Goal: Task Accomplishment & Management: Use online tool/utility

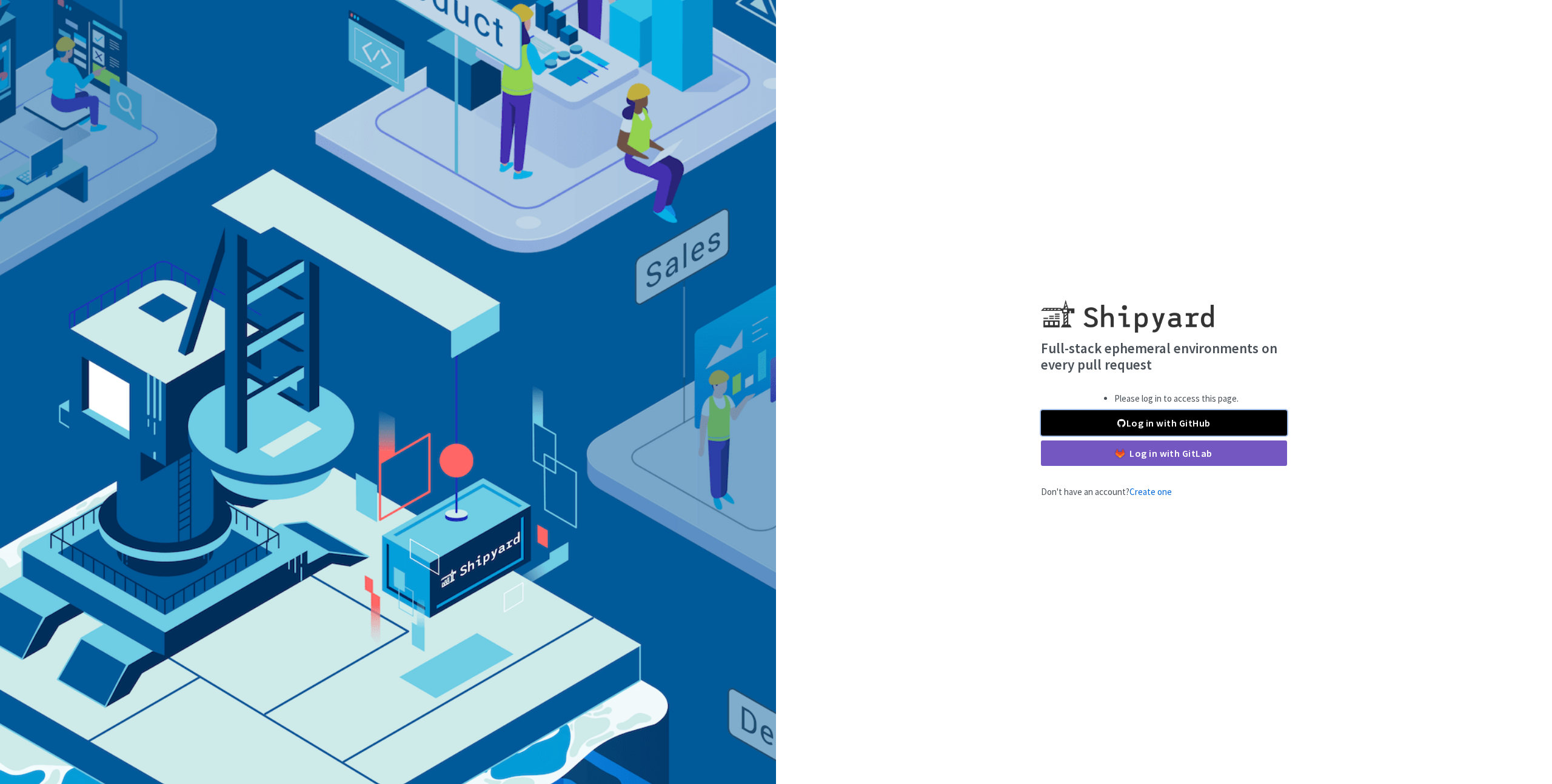
click at [1096, 423] on link "Log in with GitHub" at bounding box center [1163, 423] width 246 height 25
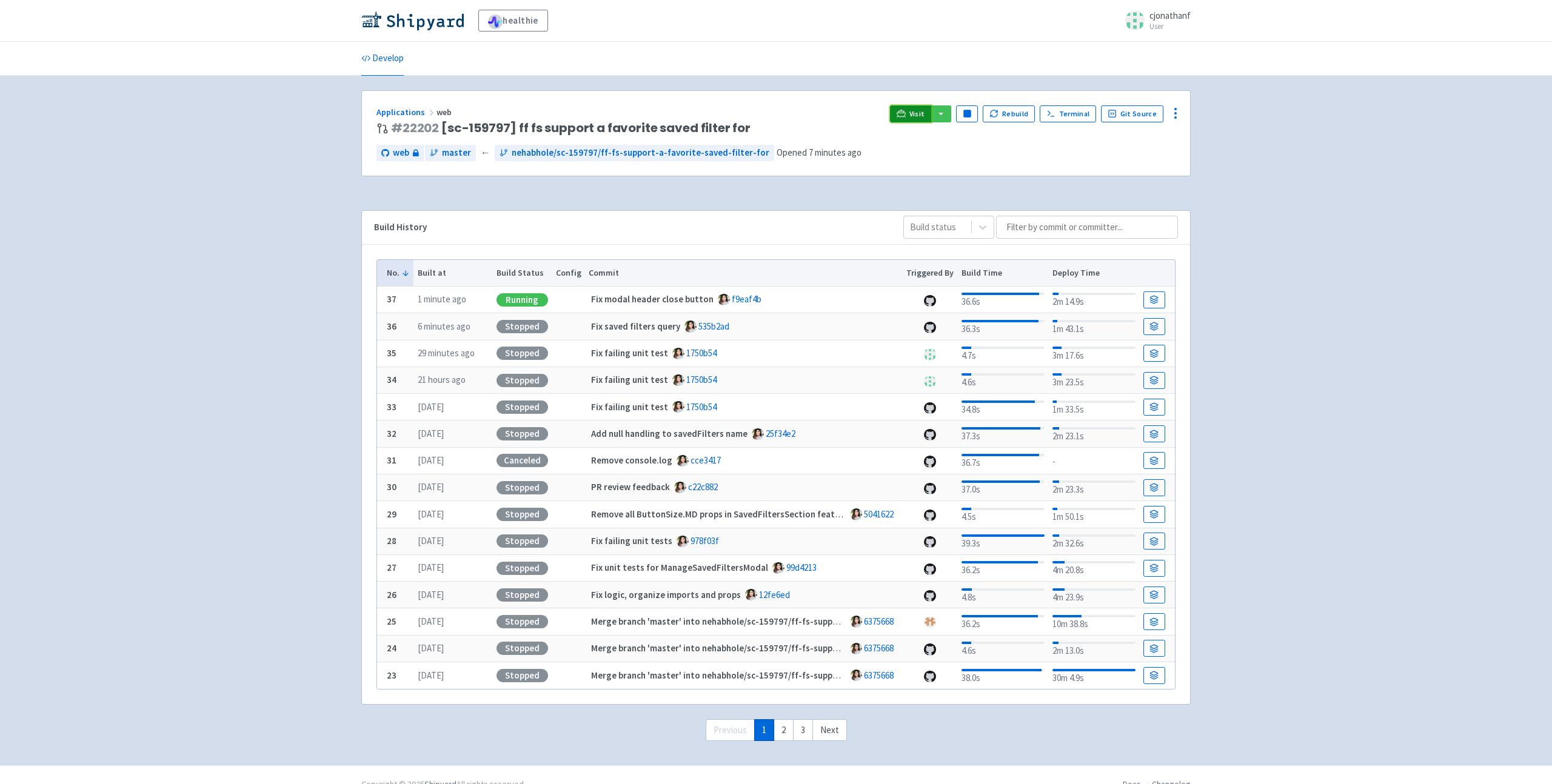
click at [911, 113] on link "Visit" at bounding box center [910, 114] width 41 height 17
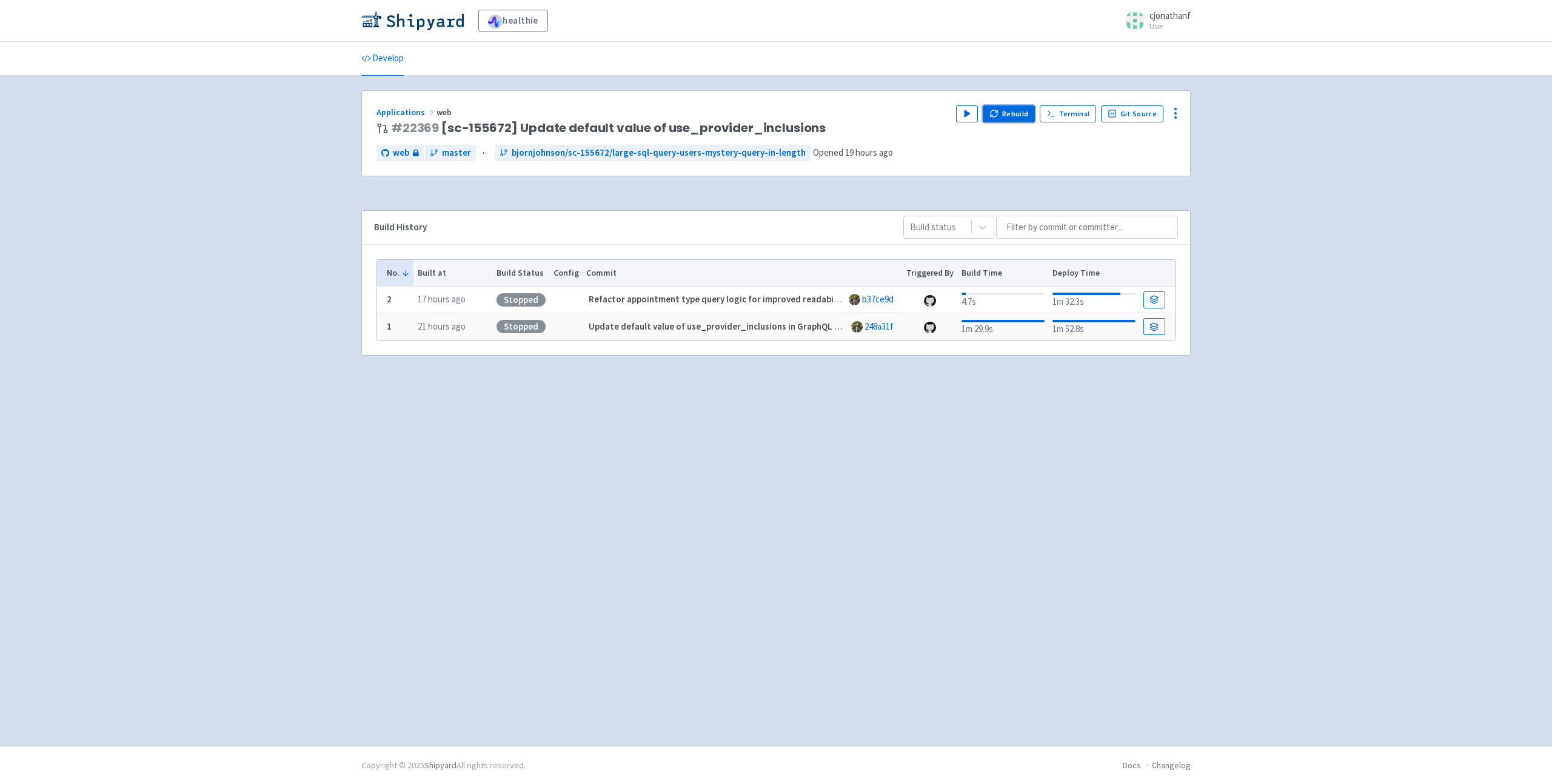
click at [1009, 112] on button "Rebuild" at bounding box center [1009, 114] width 52 height 17
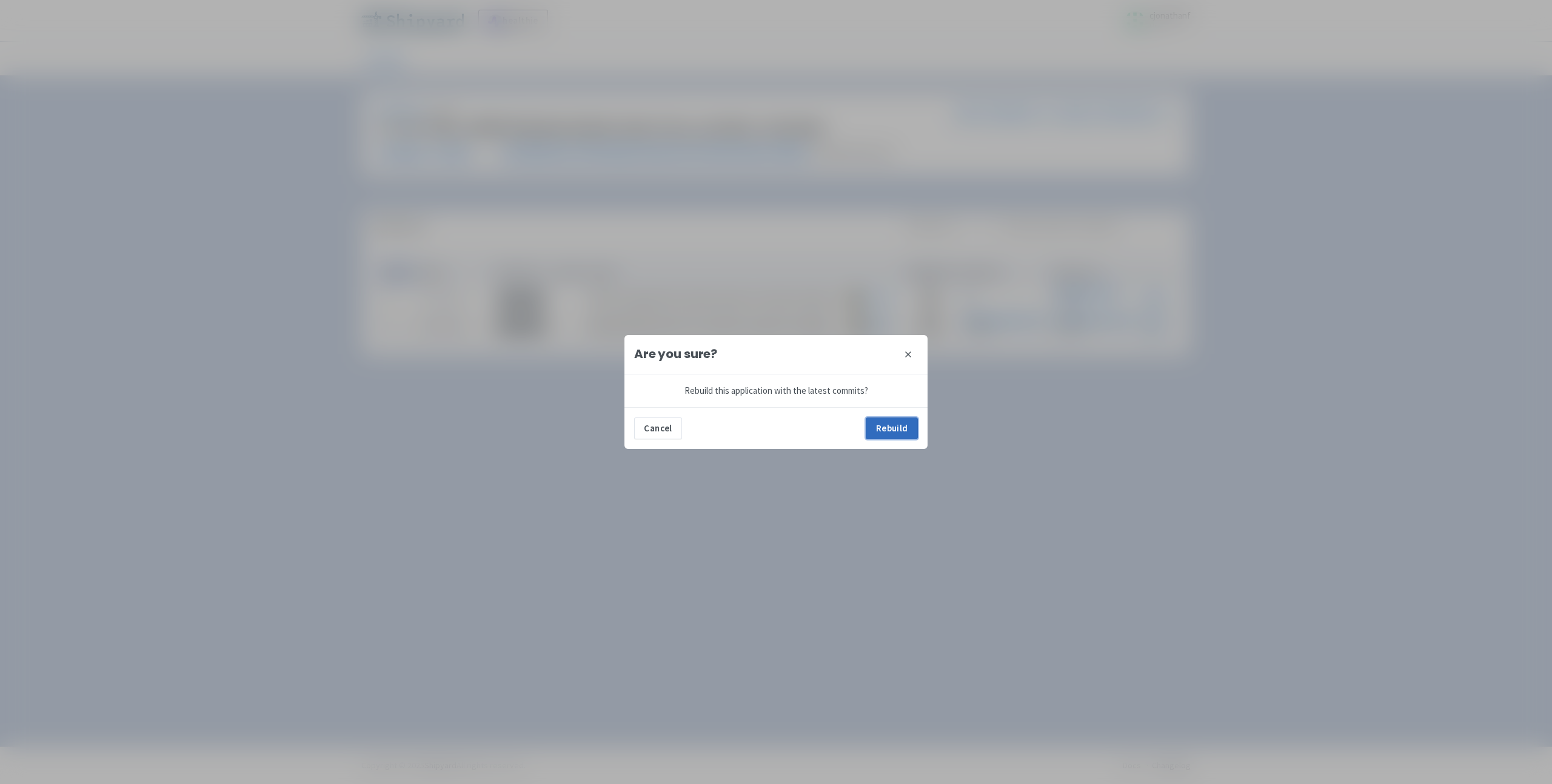
click at [880, 425] on button "Rebuild" at bounding box center [891, 429] width 52 height 22
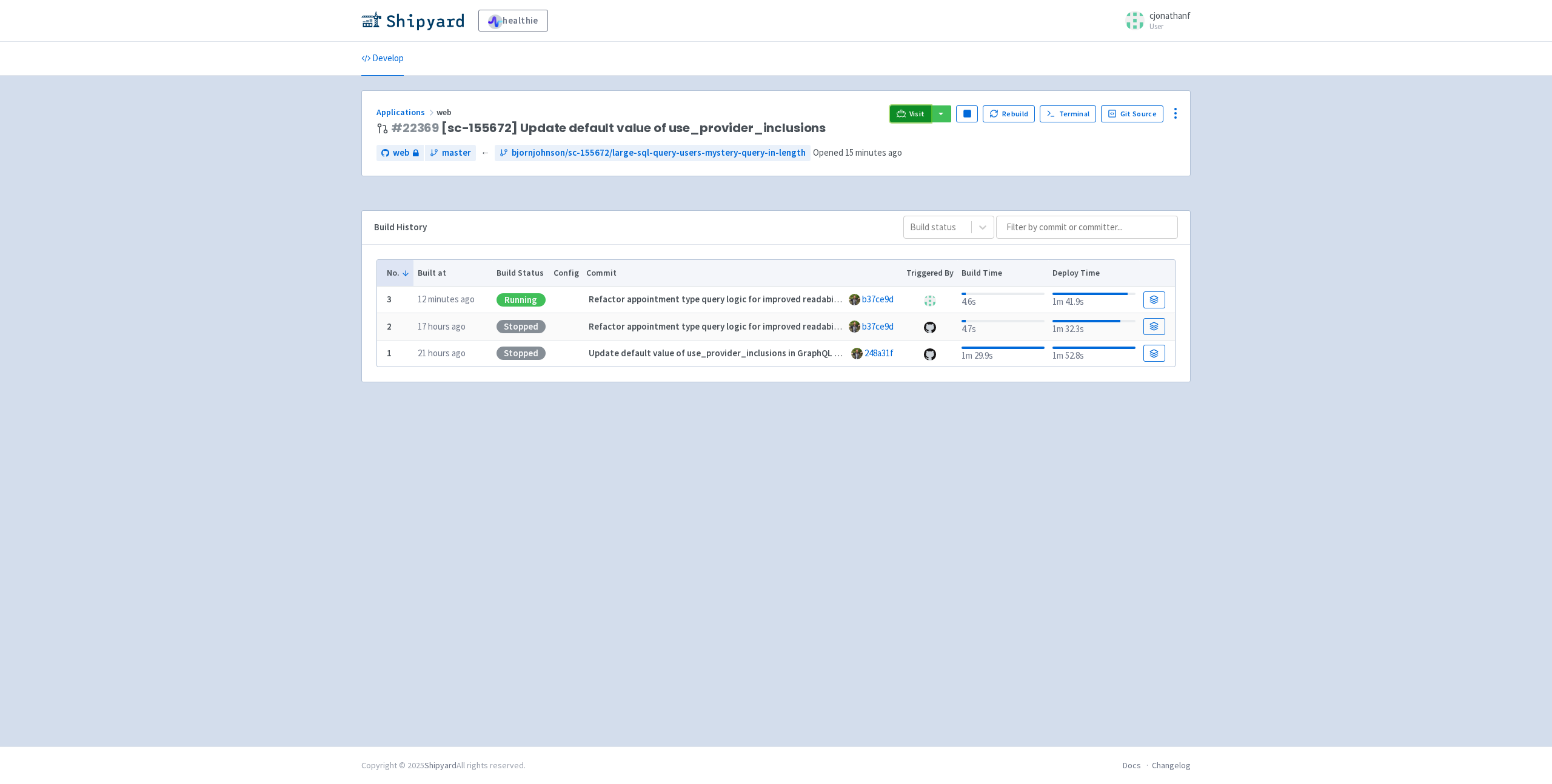
click at [920, 116] on span "Visit" at bounding box center [917, 114] width 15 height 10
